Goal: Task Accomplishment & Management: Use online tool/utility

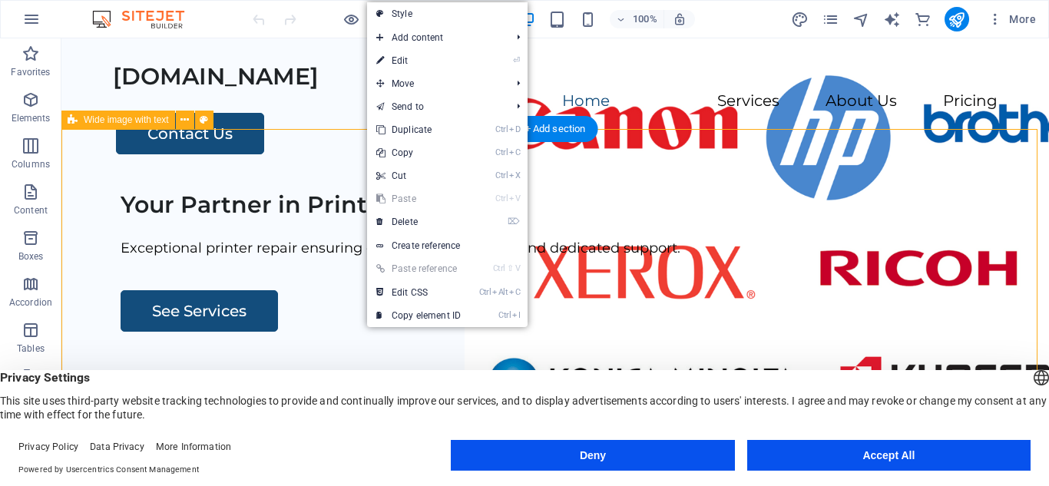
click at [256, 179] on div "Your Partner in Printer Solutions Exceptional printer repair ensuring customer …" at bounding box center [554, 473] width 987 height 588
select select "px"
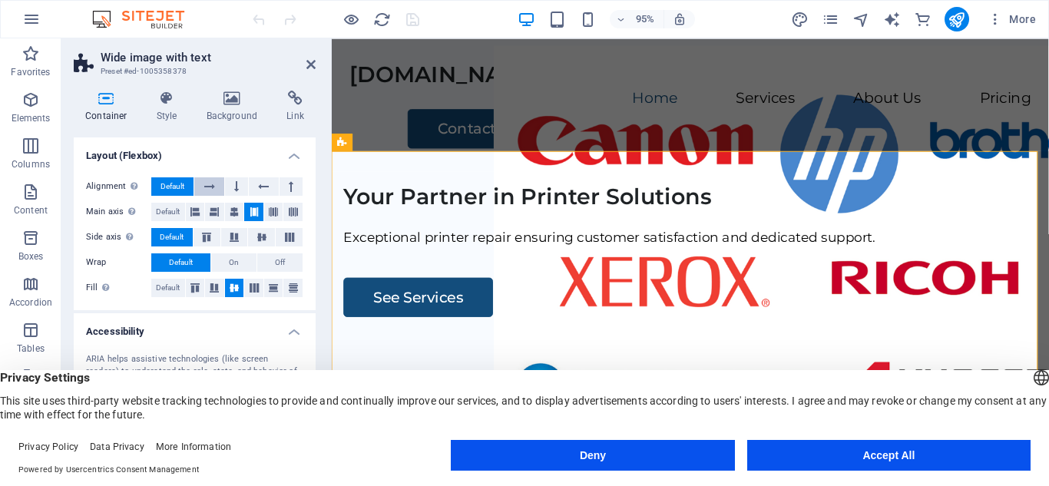
scroll to position [307, 0]
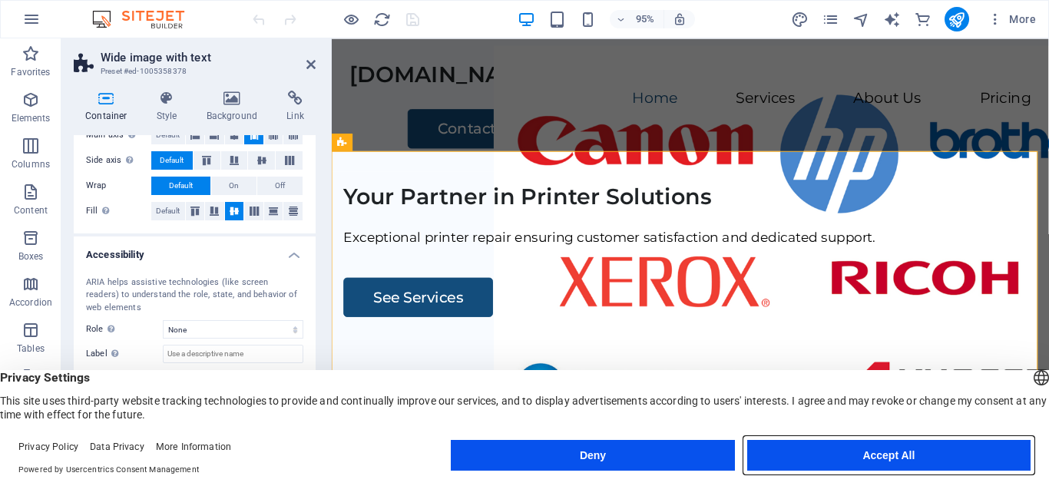
click at [857, 452] on button "Accept All" at bounding box center [888, 455] width 283 height 31
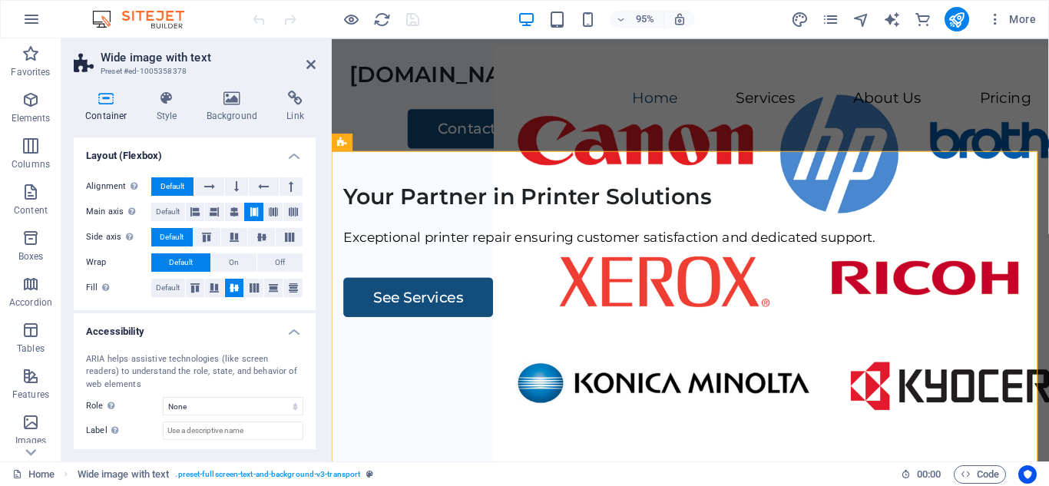
scroll to position [0, 0]
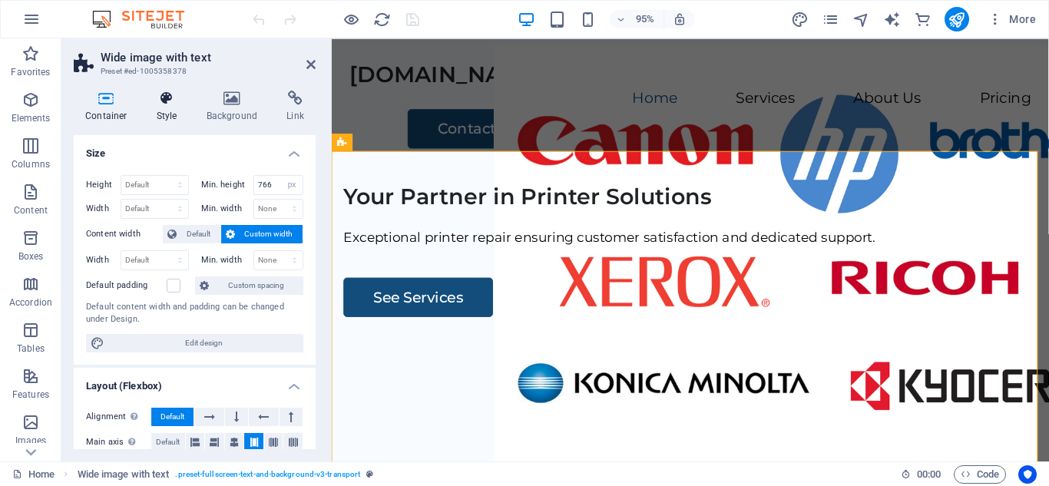
click at [167, 114] on h4 "Style" at bounding box center [170, 107] width 50 height 32
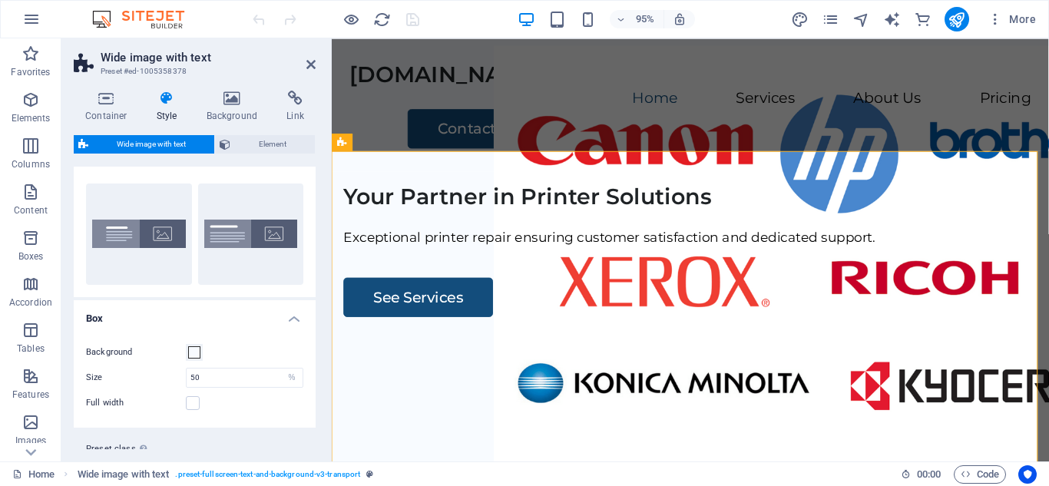
scroll to position [63, 0]
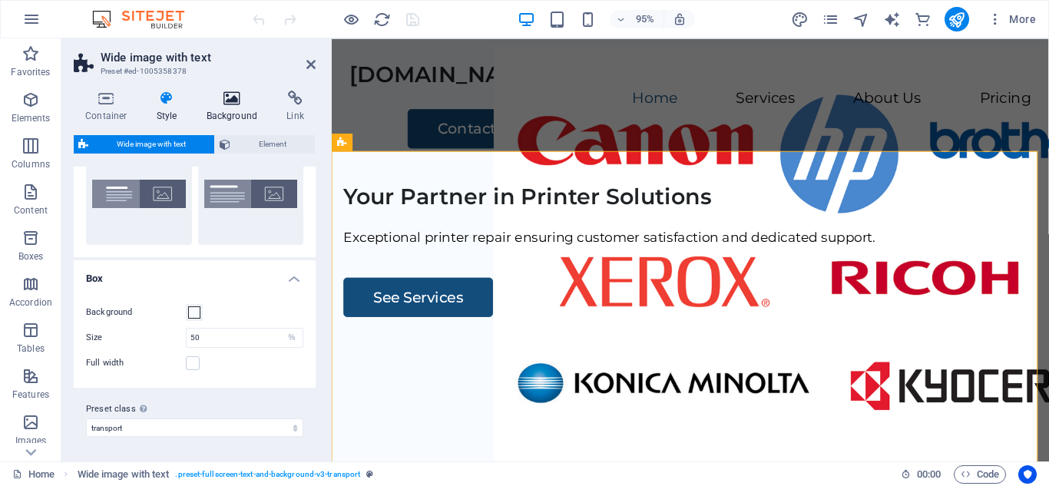
click at [239, 103] on icon at bounding box center [232, 98] width 74 height 15
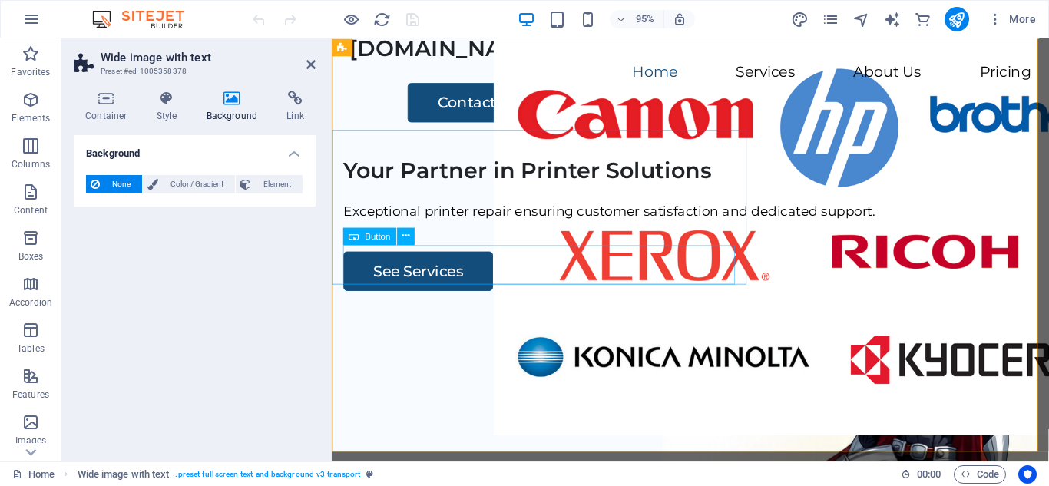
scroll to position [0, 0]
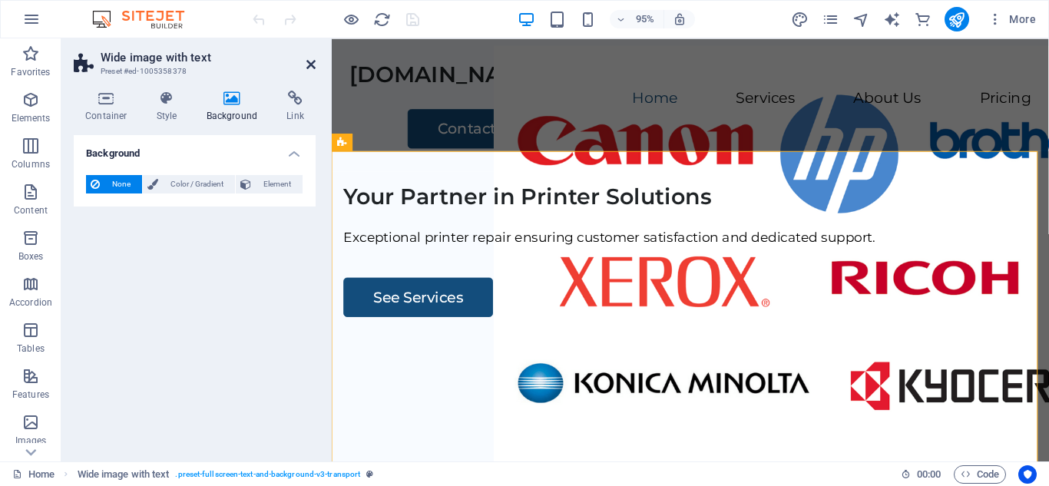
click at [309, 68] on icon at bounding box center [310, 64] width 9 height 12
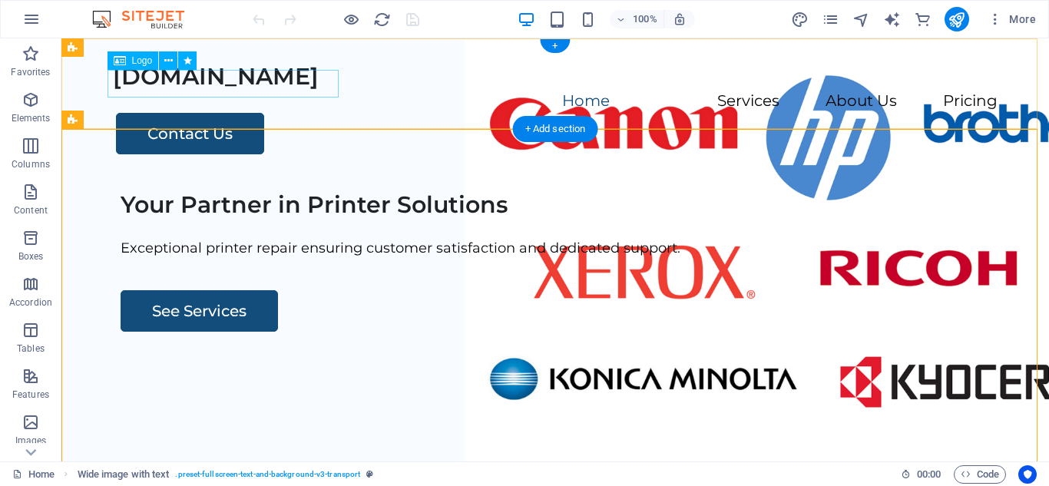
click at [231, 89] on div "[DOMAIN_NAME]" at bounding box center [555, 77] width 884 height 28
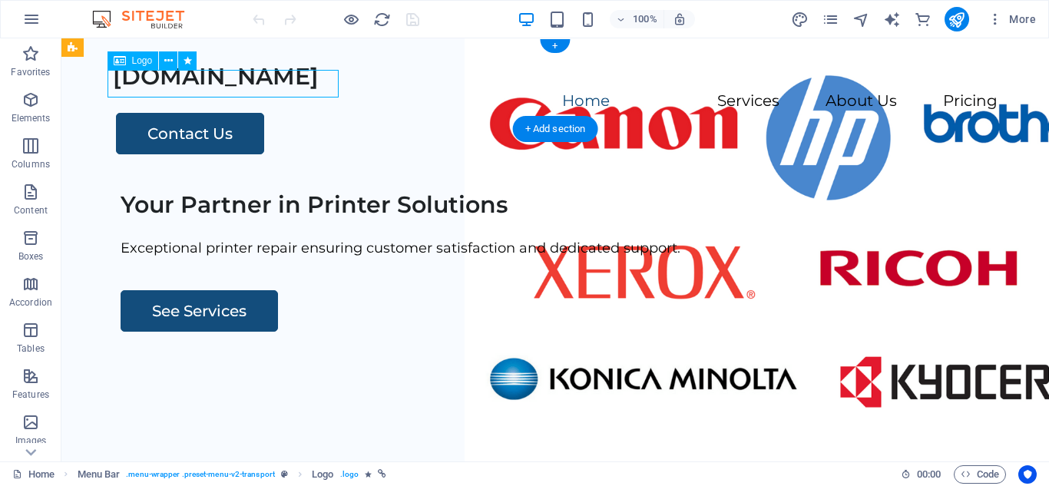
click at [231, 88] on div "[DOMAIN_NAME]" at bounding box center [555, 77] width 884 height 28
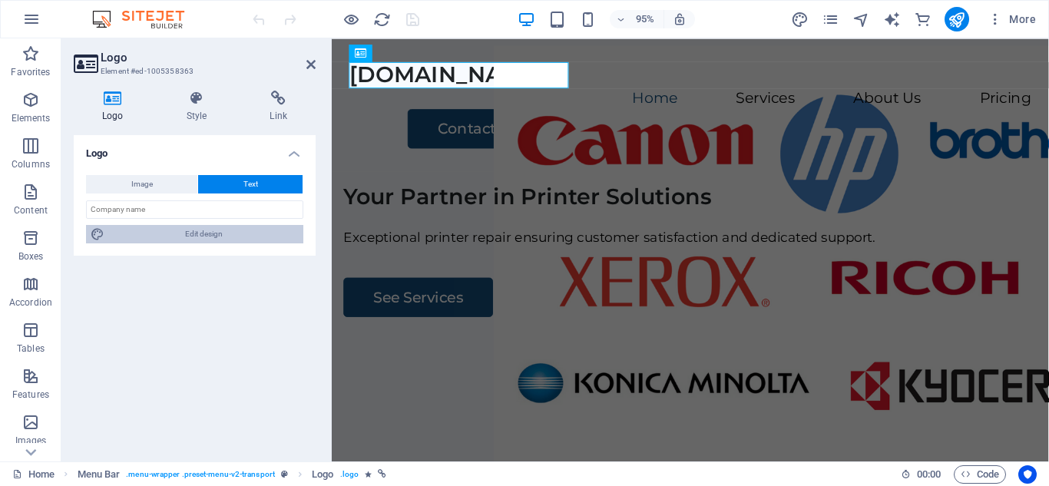
click at [182, 234] on span "Edit design" at bounding box center [204, 234] width 190 height 18
select select "px"
select select "600"
select select "px"
select select "rem"
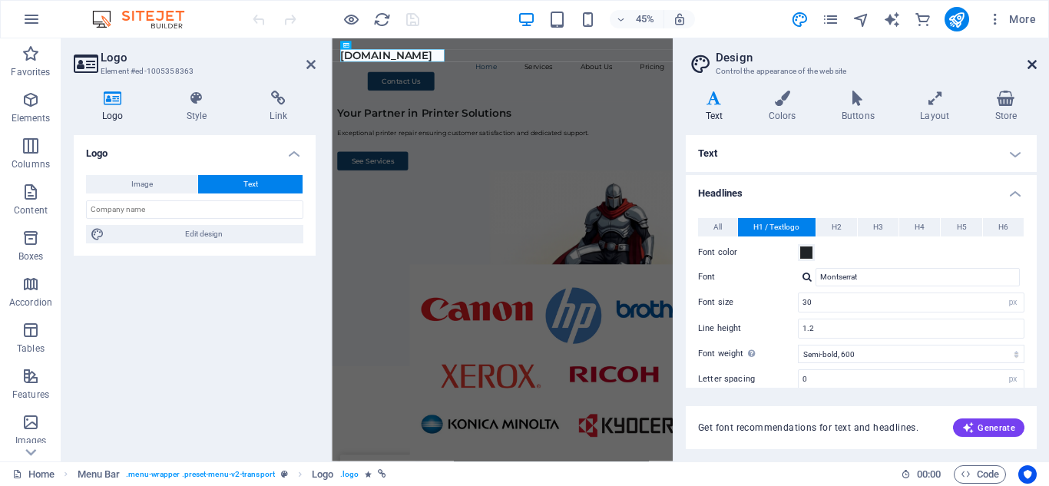
drag, startPoint x: 1026, startPoint y: 62, endPoint x: 712, endPoint y: 36, distance: 315.8
click at [1027, 62] on icon at bounding box center [1031, 64] width 9 height 12
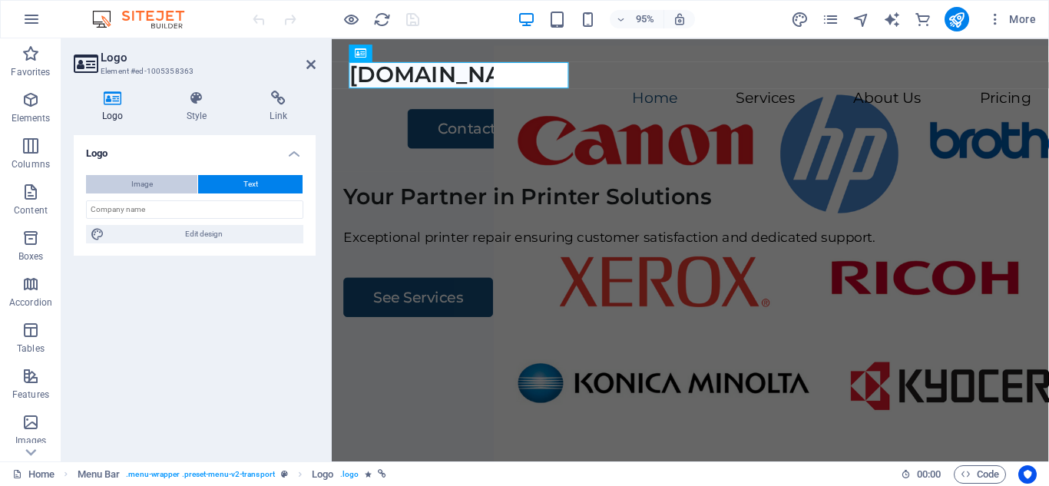
click at [166, 183] on button "Image" at bounding box center [141, 184] width 111 height 18
select select "DISABLED_OPTION_VALUE"
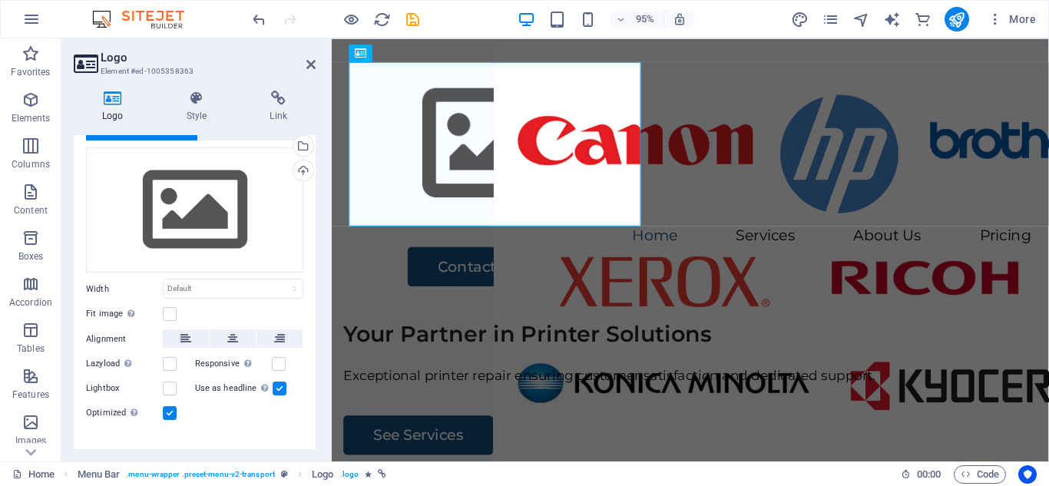
scroll to position [74, 0]
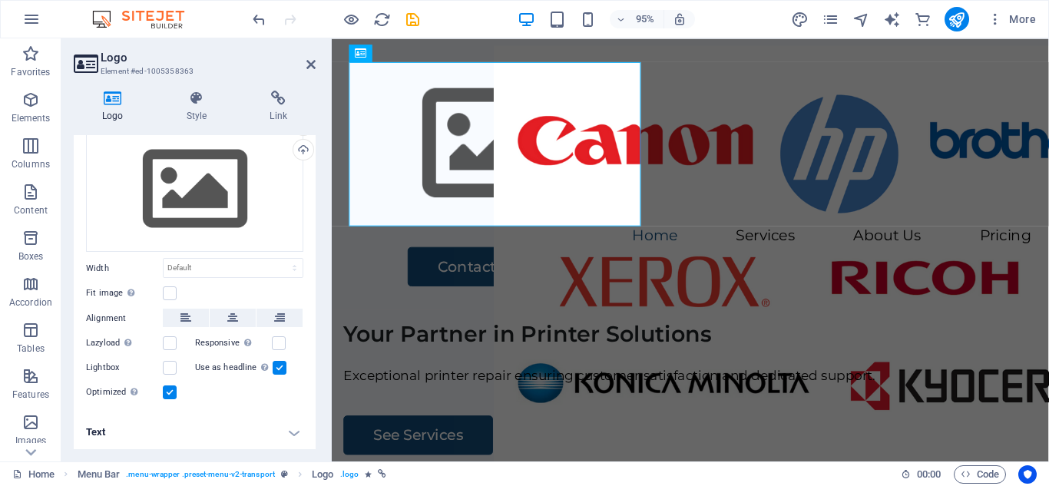
click at [245, 429] on h4 "Text" at bounding box center [195, 432] width 242 height 37
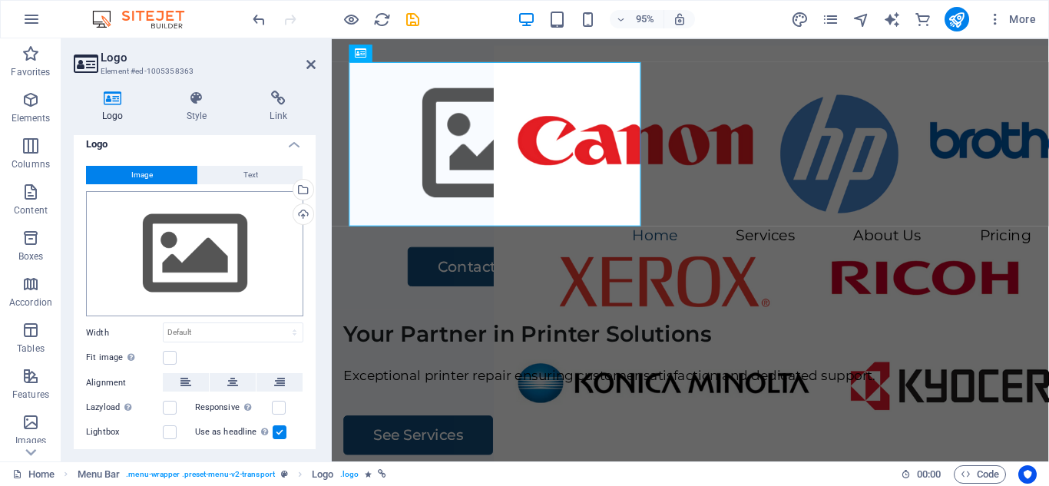
scroll to position [0, 0]
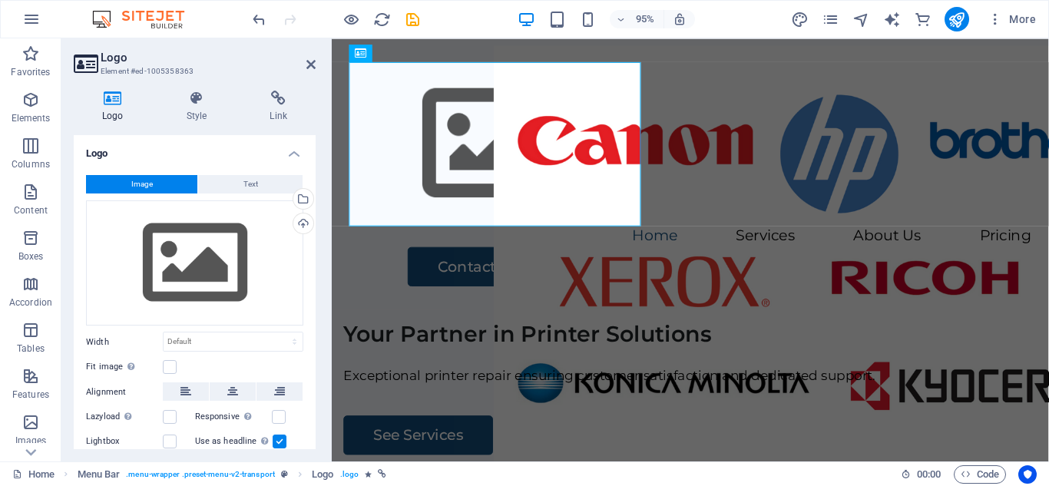
click at [201, 84] on div "Logo Style Link Logo Image Text Drag files here, click to choose files or selec…" at bounding box center [194, 269] width 266 height 383
click at [210, 111] on h4 "Style" at bounding box center [200, 107] width 84 height 32
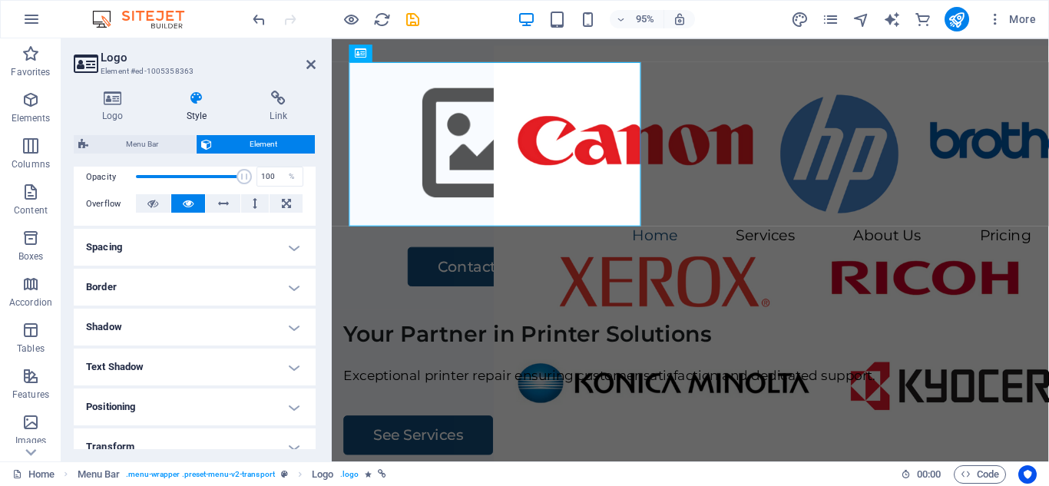
scroll to position [366, 0]
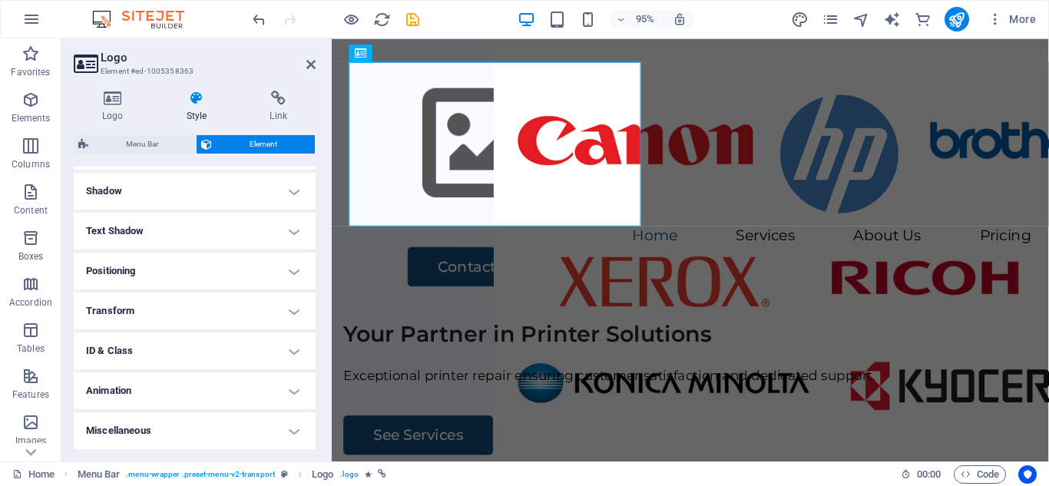
click at [155, 395] on h4 "Animation" at bounding box center [195, 390] width 242 height 37
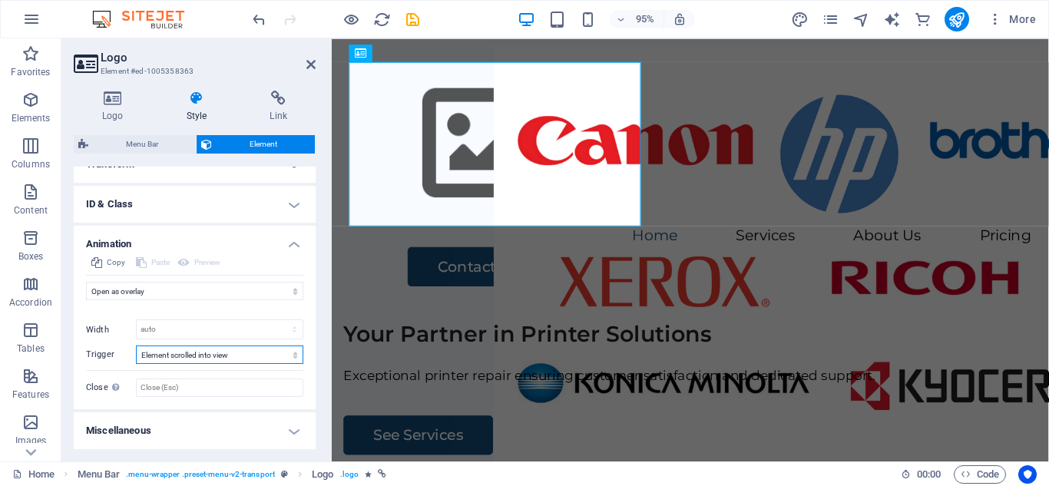
click at [183, 352] on select "No automatic trigger On page load Element scrolled into view" at bounding box center [219, 354] width 167 height 18
select select
click at [136, 345] on select "No automatic trigger On page load Element scrolled into view" at bounding box center [219, 354] width 167 height 18
click at [203, 334] on select "auto px %" at bounding box center [220, 329] width 166 height 18
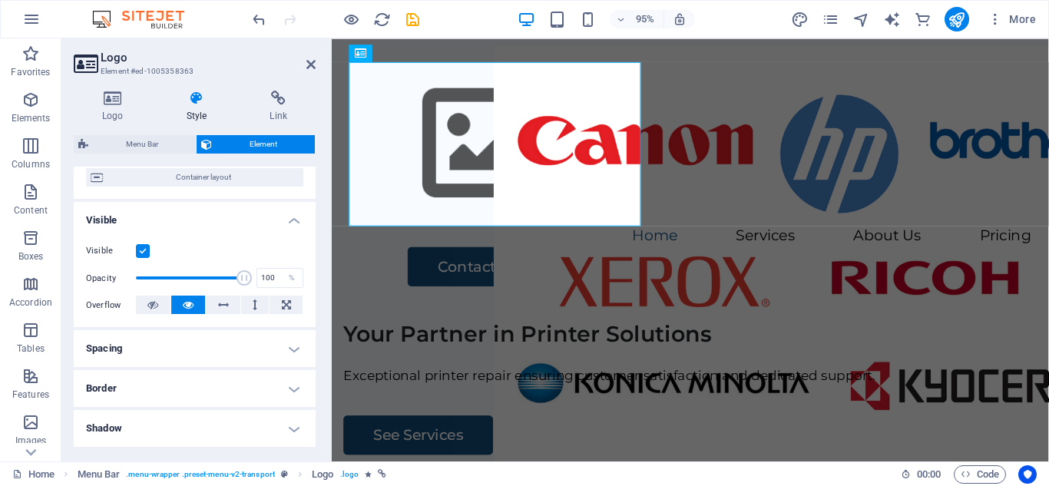
scroll to position [0, 0]
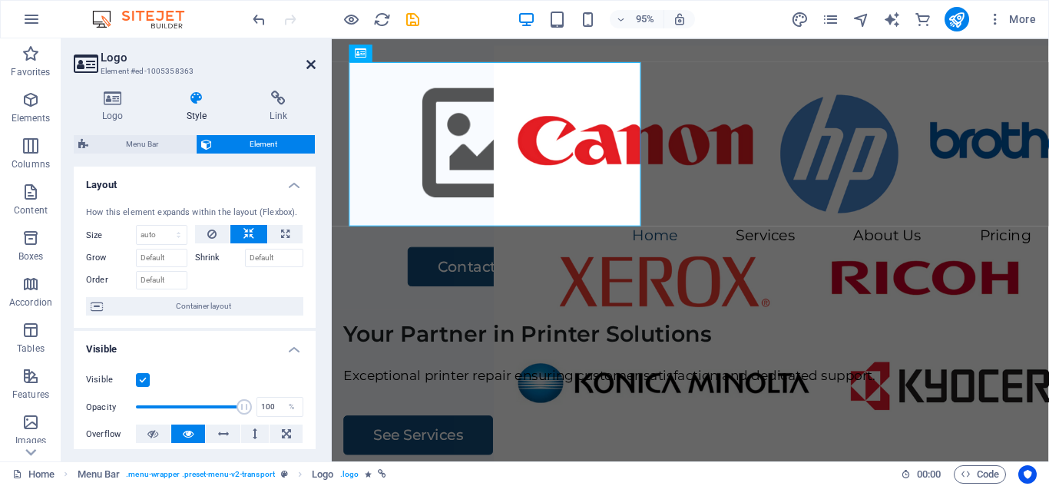
click at [311, 66] on icon at bounding box center [310, 64] width 9 height 12
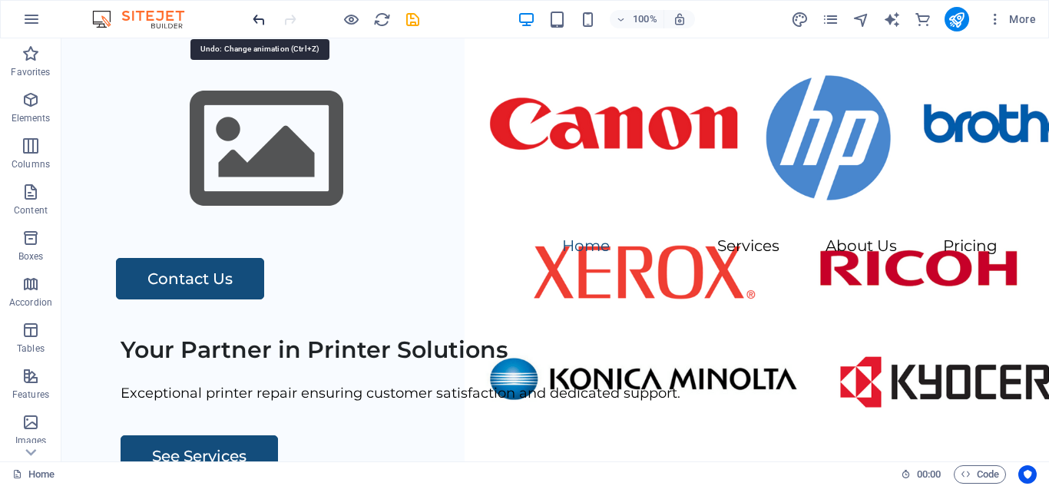
click at [260, 17] on icon "undo" at bounding box center [259, 20] width 18 height 18
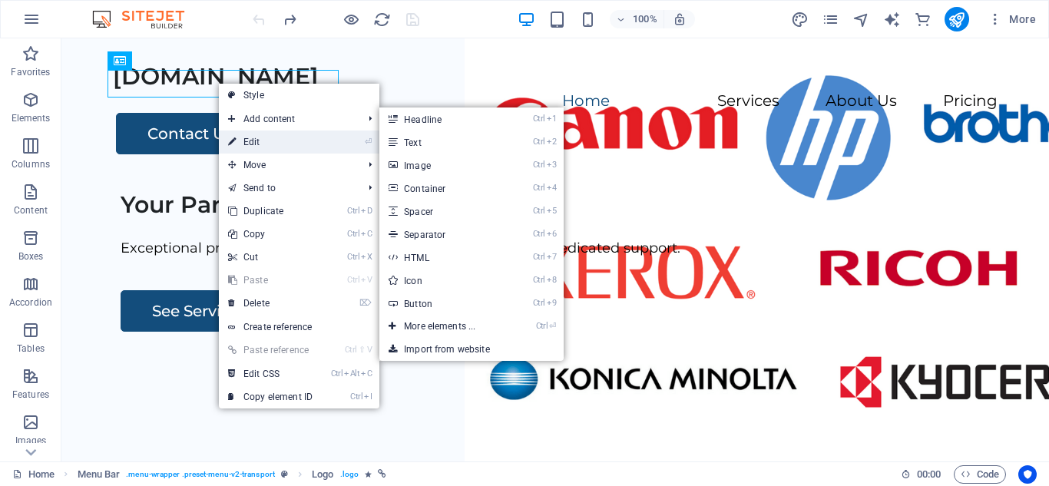
click at [247, 130] on link "⏎ Edit" at bounding box center [270, 141] width 103 height 23
select select "overlay"
select select "scroll"
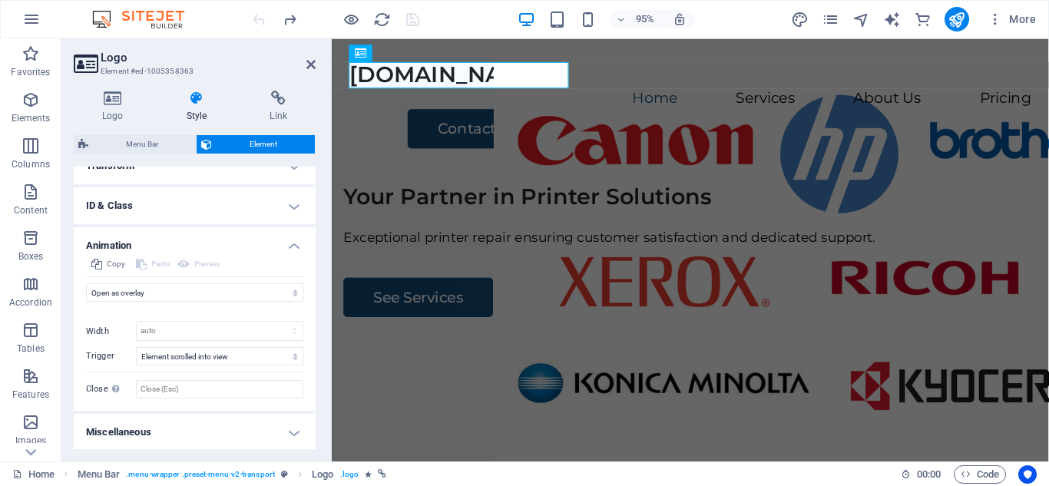
scroll to position [513, 0]
click at [196, 356] on select "No automatic trigger On page load Element scrolled into view" at bounding box center [219, 354] width 167 height 18
select select
click at [136, 345] on select "No automatic trigger On page load Element scrolled into view" at bounding box center [219, 354] width 167 height 18
click at [392, 272] on div "Your Partner in Printer Solutions Exceptional printer repair ensuring customer …" at bounding box center [709, 473] width 755 height 588
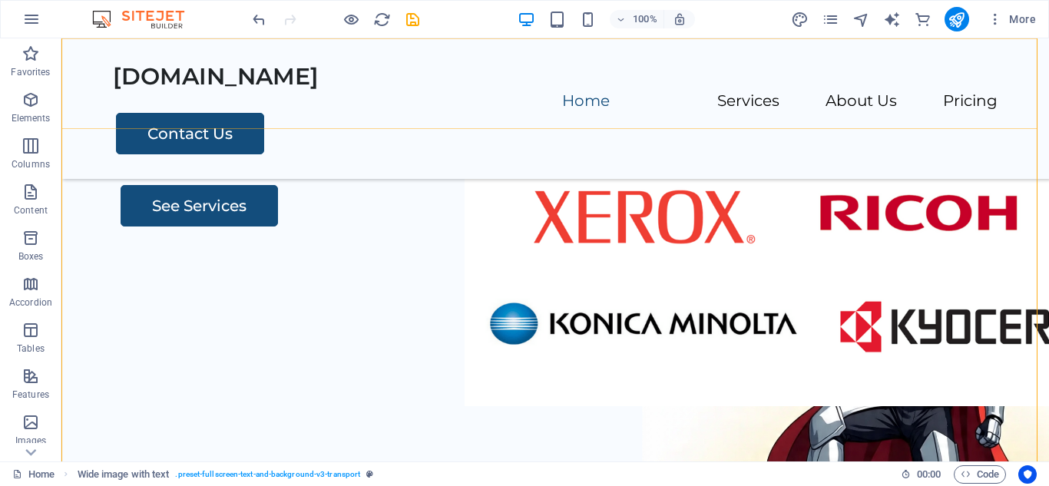
scroll to position [0, 0]
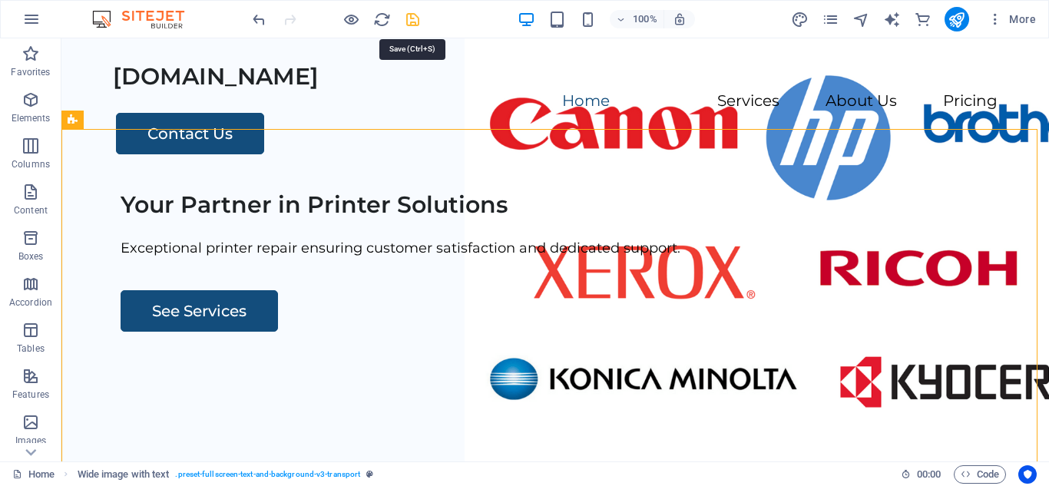
click at [409, 21] on icon "save" at bounding box center [413, 20] width 18 height 18
checkbox input "false"
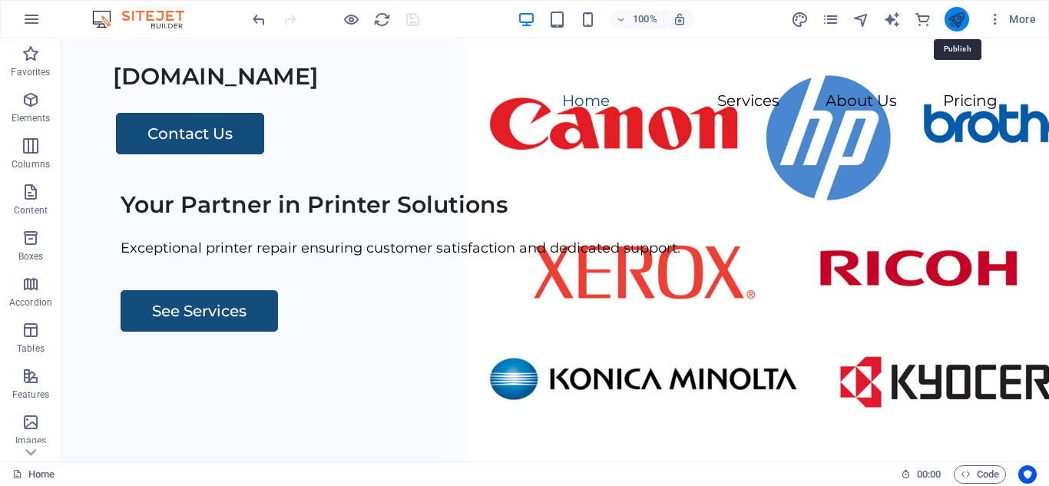
click at [950, 19] on icon "publish" at bounding box center [956, 20] width 18 height 18
